Goal: Information Seeking & Learning: Understand process/instructions

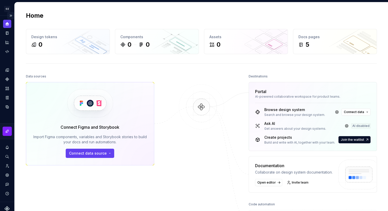
click at [12, 14] on button "Expand sidebar" at bounding box center [10, 15] width 7 height 7
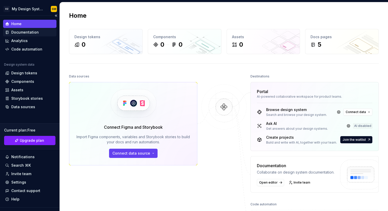
click at [31, 33] on div "Documentation" at bounding box center [24, 32] width 27 height 5
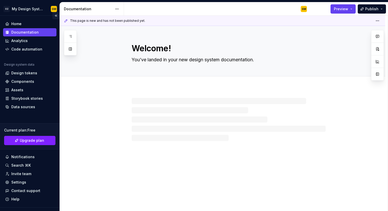
click at [55, 16] on button "Collapse sidebar" at bounding box center [55, 15] width 7 height 7
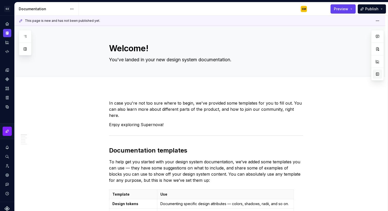
click at [378, 76] on button "button" at bounding box center [377, 74] width 9 height 9
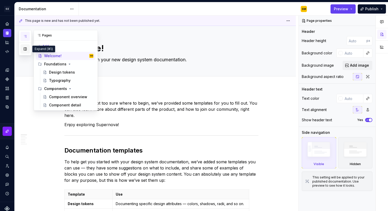
click at [27, 48] on button "button" at bounding box center [25, 48] width 9 height 9
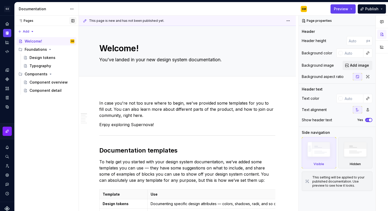
click at [74, 22] on button "button" at bounding box center [72, 20] width 7 height 7
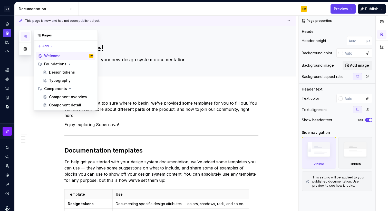
click at [26, 36] on icon "button" at bounding box center [25, 36] width 4 height 4
type textarea "*"
